Goal: Task Accomplishment & Management: Manage account settings

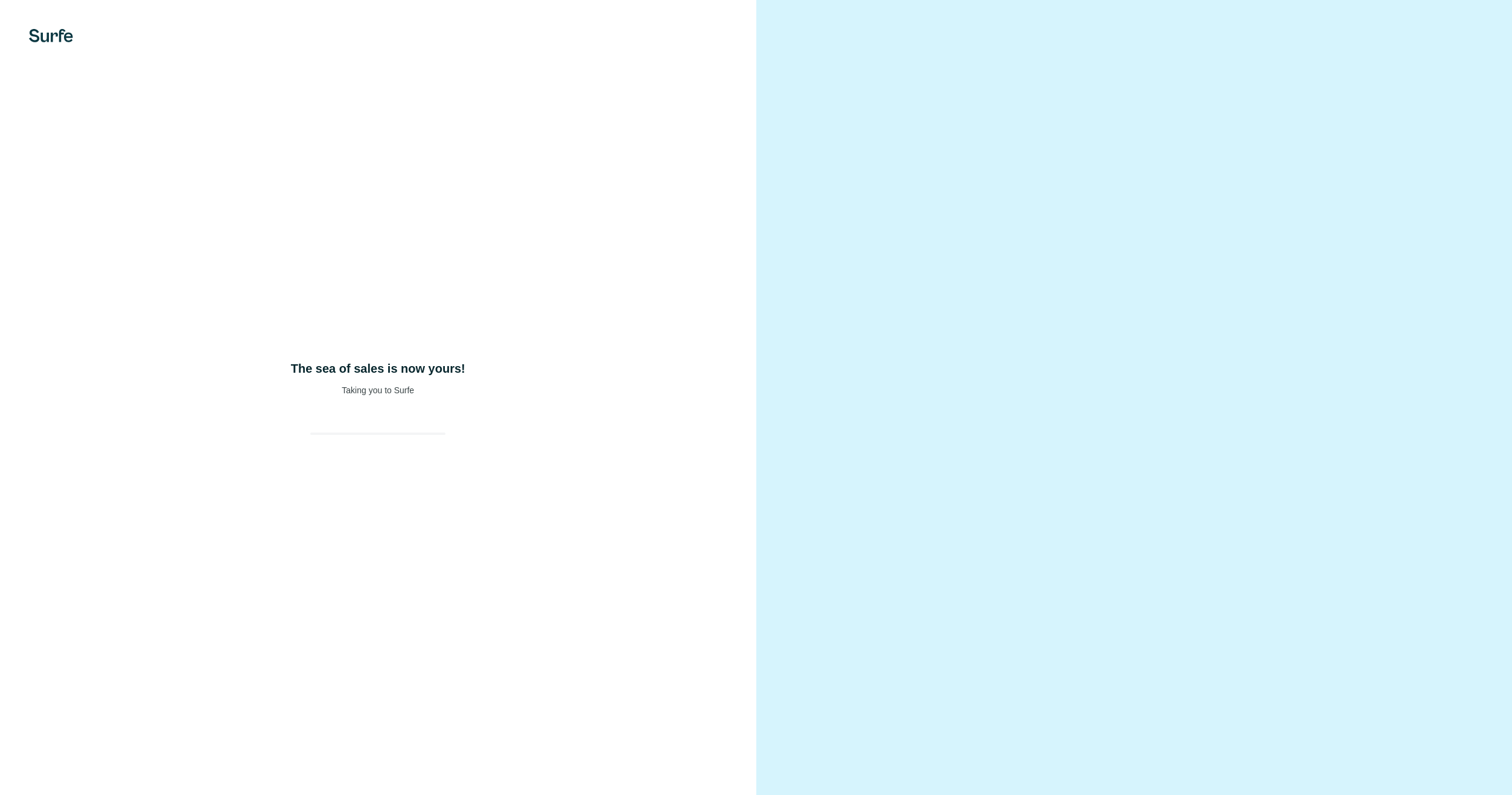
click at [369, 406] on div "The sea of sales is now yours! Taking you to Surfe" at bounding box center [378, 397] width 757 height 795
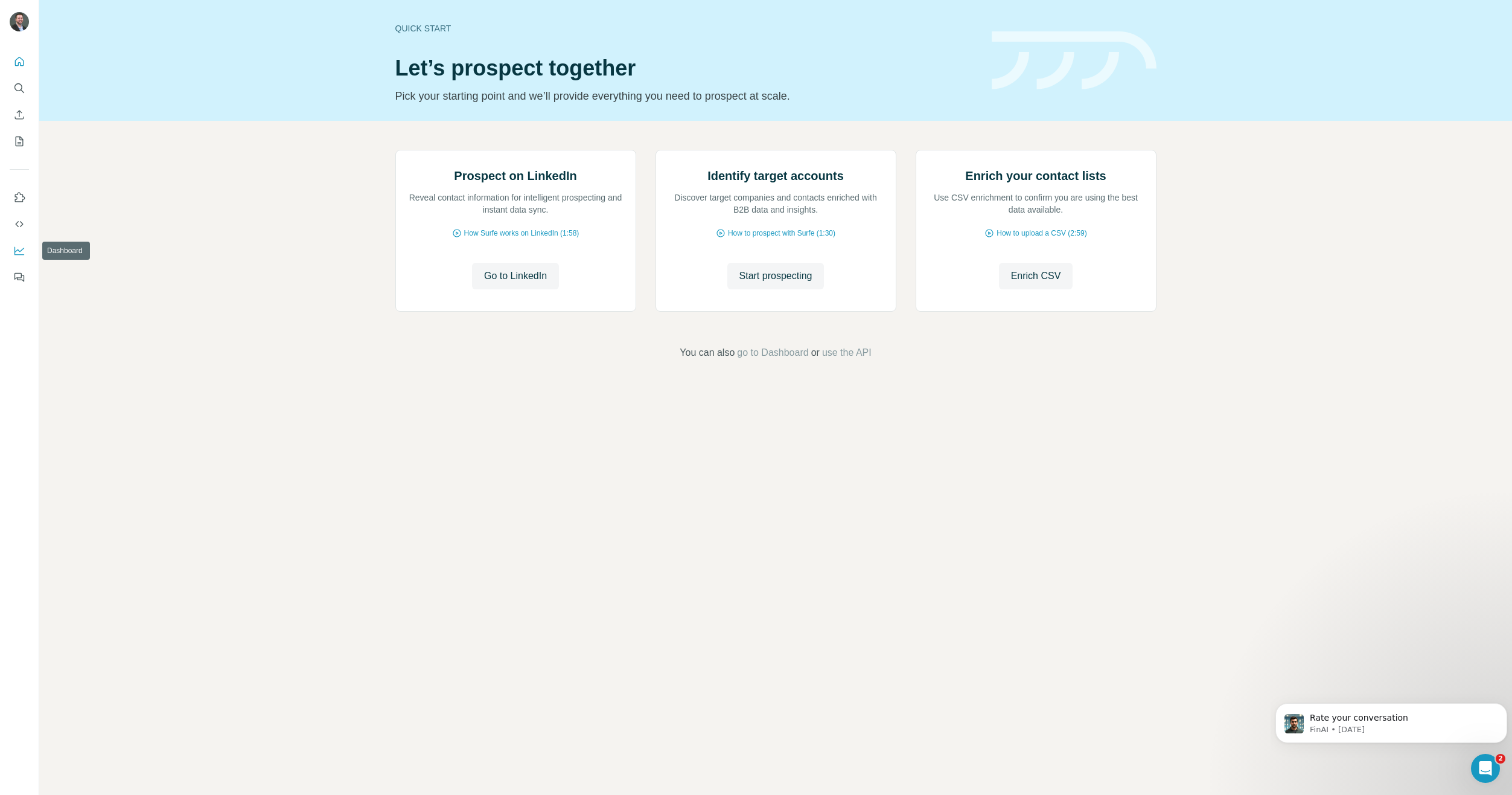
click at [21, 252] on icon "Dashboard" at bounding box center [19, 250] width 12 height 12
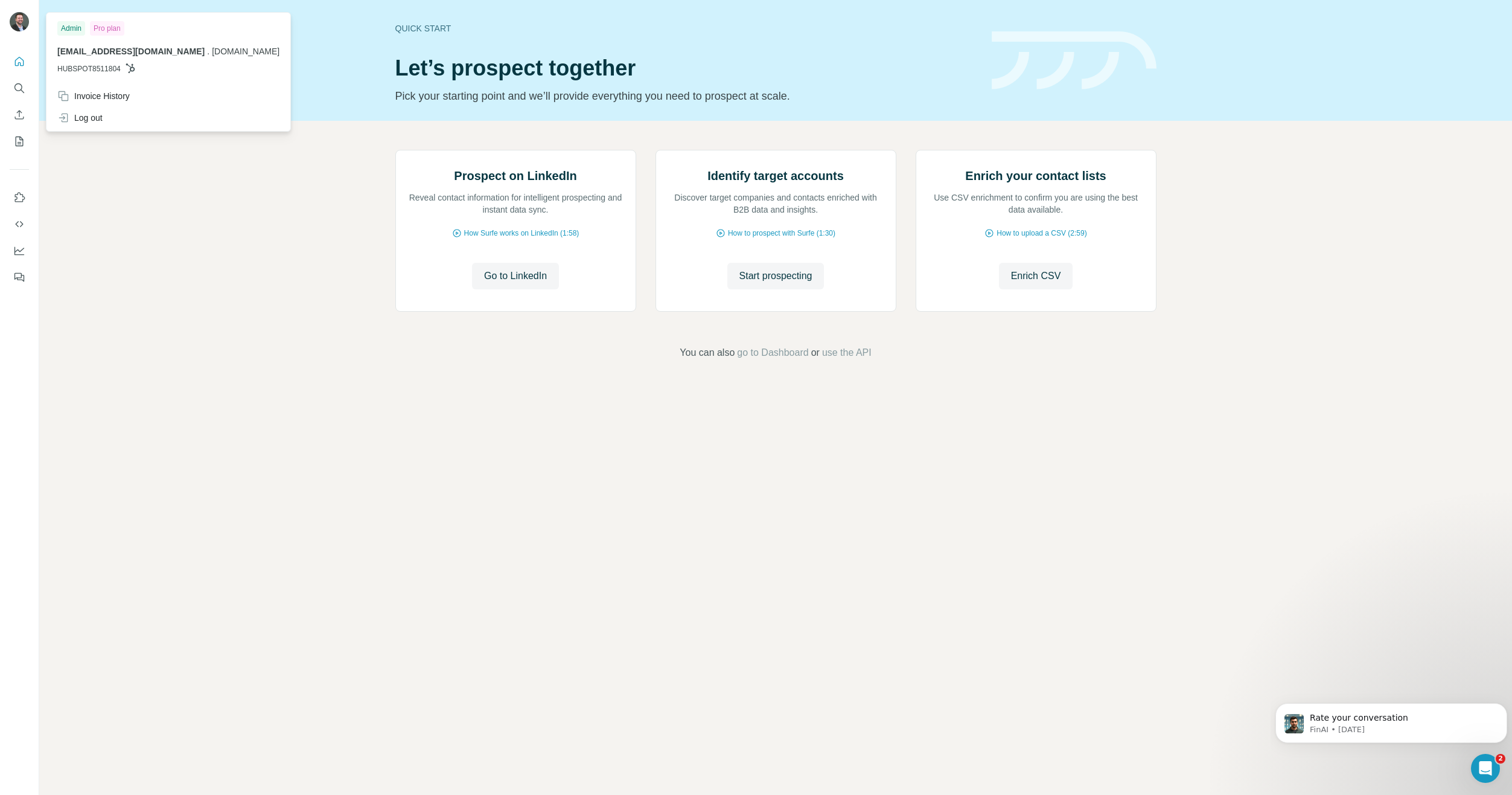
click at [22, 20] on img at bounding box center [20, 22] width 20 height 20
click at [97, 93] on div "Invoice History" at bounding box center [93, 95] width 72 height 12
click at [143, 95] on div "Invoice History" at bounding box center [168, 95] width 236 height 22
click at [93, 95] on div "Invoice History" at bounding box center [93, 95] width 72 height 12
click at [20, 62] on icon "Quick start" at bounding box center [19, 61] width 12 height 12
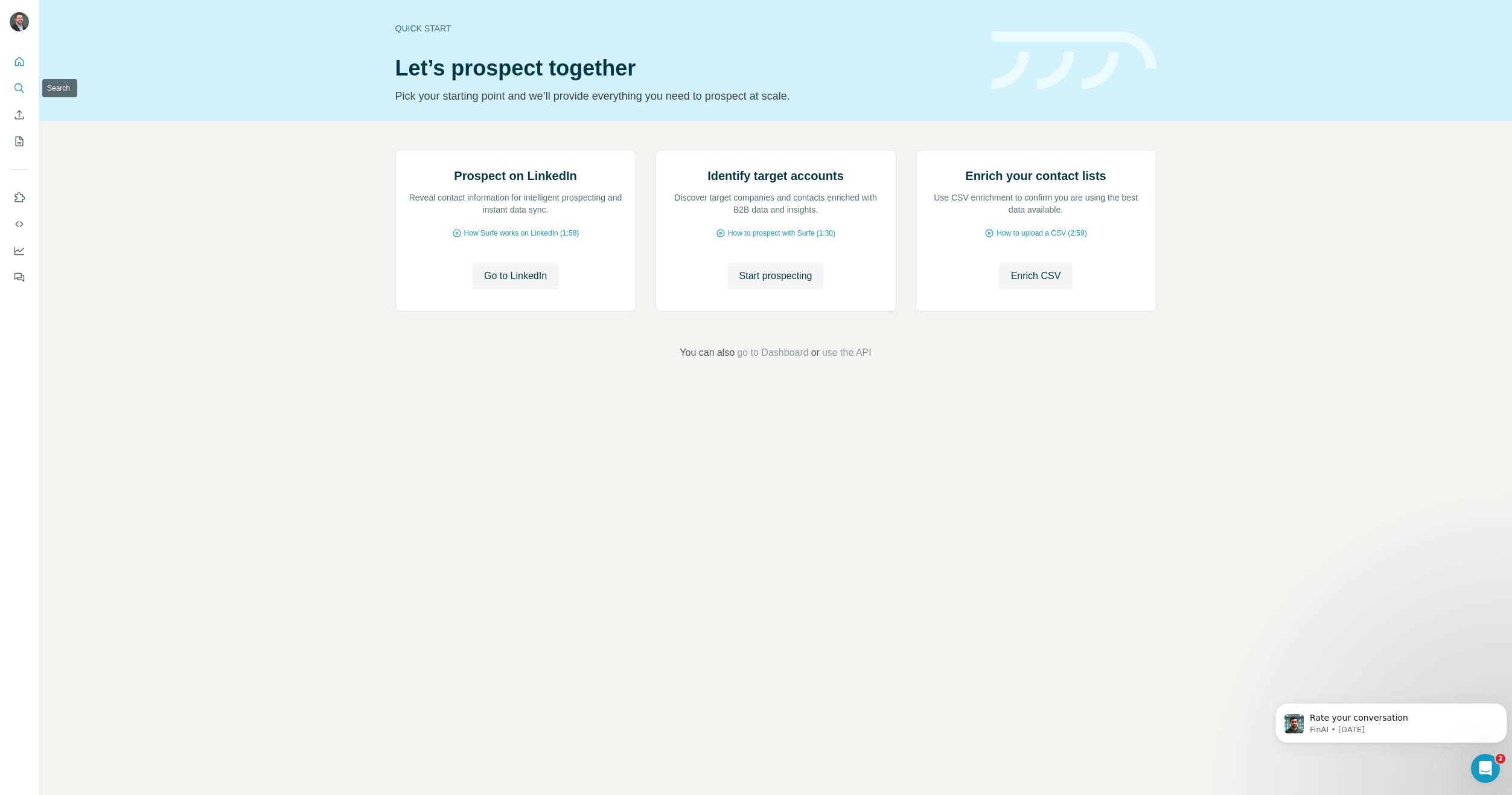
click at [22, 88] on icon "Search" at bounding box center [18, 87] width 8 height 8
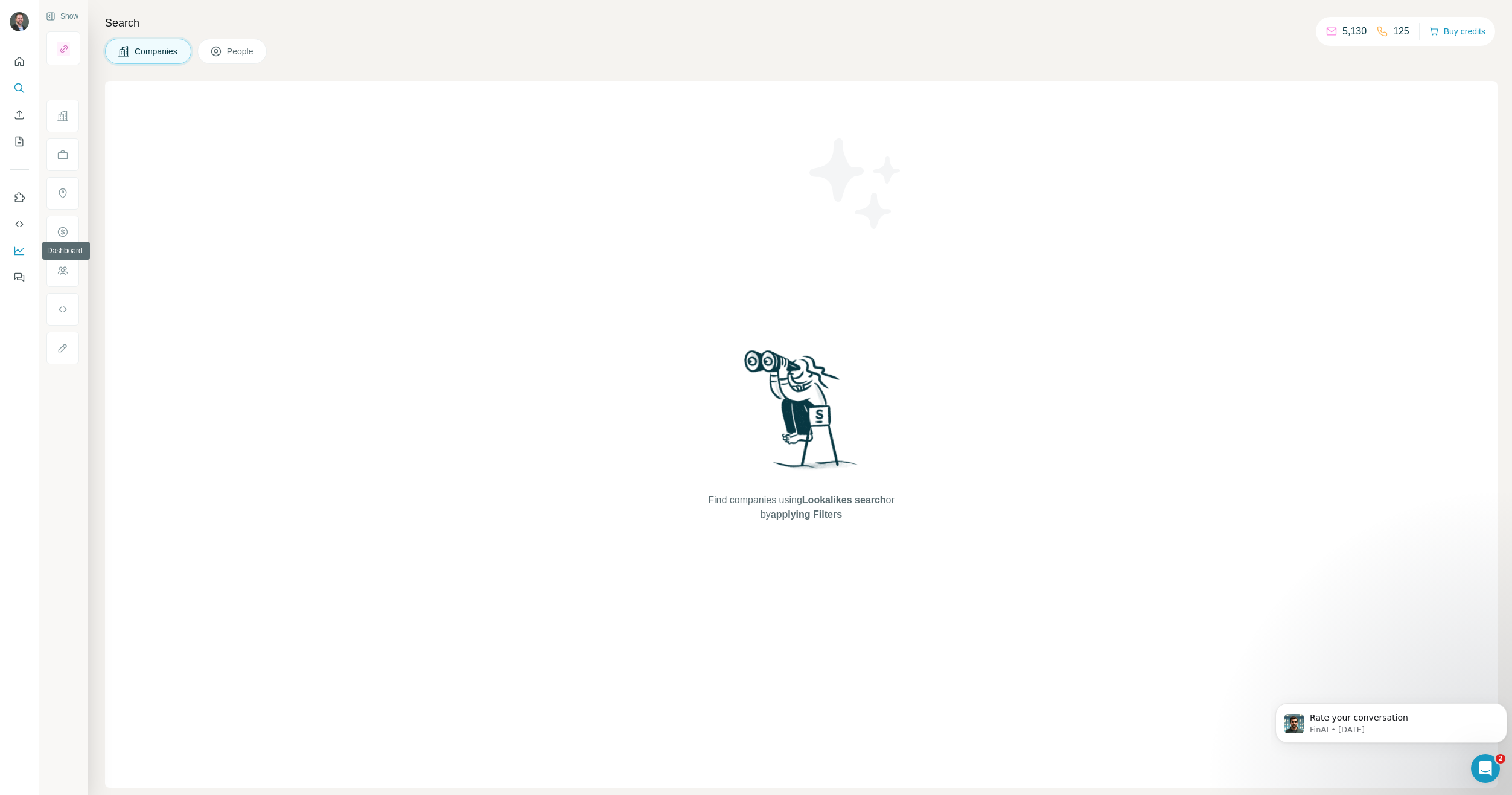
click at [17, 253] on icon "Dashboard" at bounding box center [19, 250] width 12 height 12
click at [26, 250] on button "Dashboard" at bounding box center [20, 250] width 20 height 22
click at [81, 55] on span "[EMAIL_ADDRESS][DOMAIN_NAME]" at bounding box center [131, 51] width 147 height 10
click at [89, 67] on span "HUBSPOT8511804" at bounding box center [89, 68] width 63 height 11
